Goal: Task Accomplishment & Management: Manage account settings

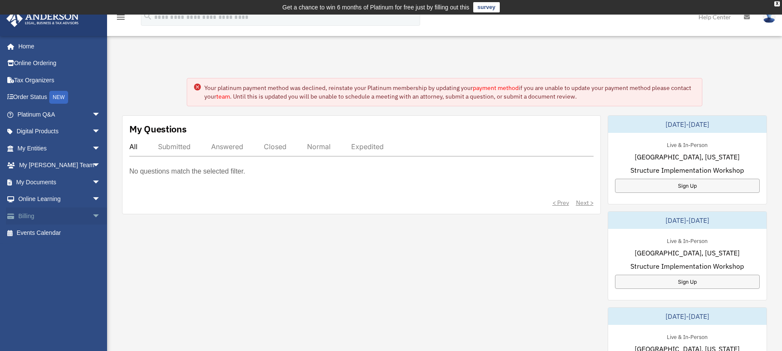
click at [92, 221] on span "arrow_drop_down" at bounding box center [100, 216] width 17 height 18
click at [63, 234] on link "$ Open Invoices" at bounding box center [62, 233] width 101 height 18
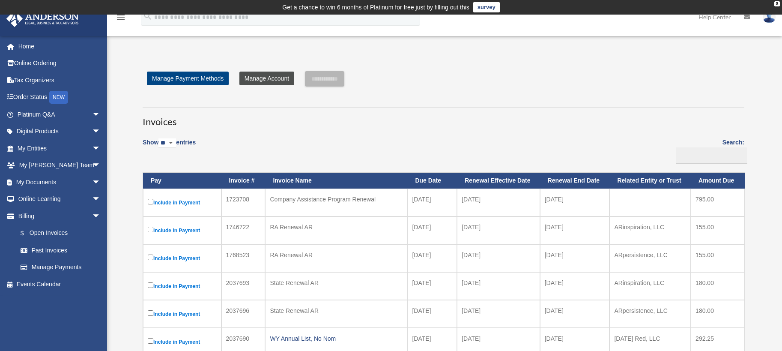
click at [252, 80] on link "Manage Account" at bounding box center [266, 78] width 55 height 14
